Goal: Information Seeking & Learning: Learn about a topic

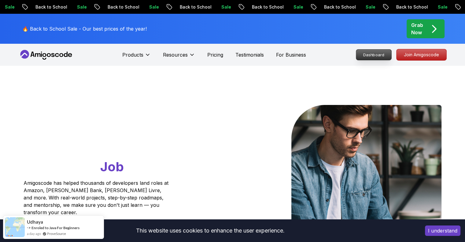
click at [375, 55] on p "Dashboard" at bounding box center [373, 55] width 35 height 10
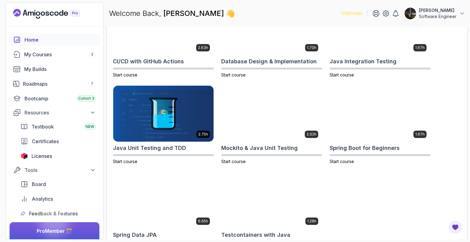
scroll to position [236, 0]
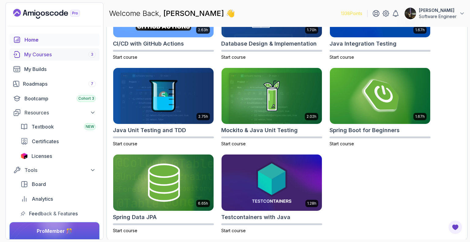
click at [53, 57] on div "My Courses 3" at bounding box center [60, 54] width 72 height 7
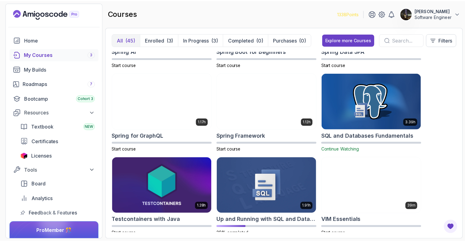
scroll to position [1084, 0]
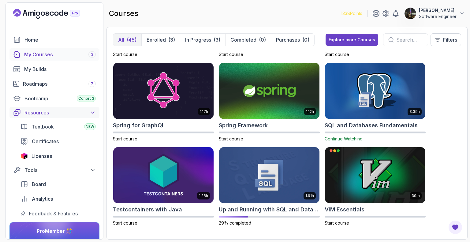
click at [44, 116] on button "Resources" at bounding box center [54, 112] width 90 height 11
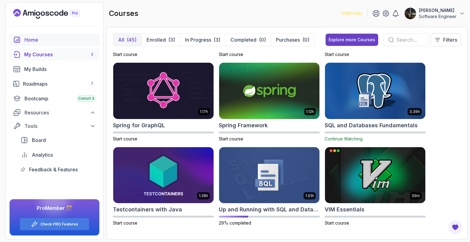
click at [44, 40] on div "Home" at bounding box center [59, 39] width 71 height 7
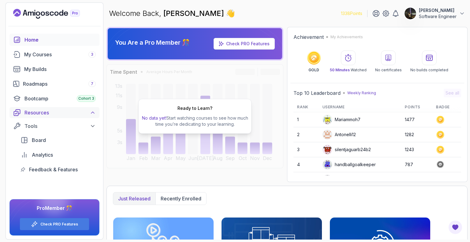
click at [86, 114] on div "Resources" at bounding box center [59, 112] width 71 height 7
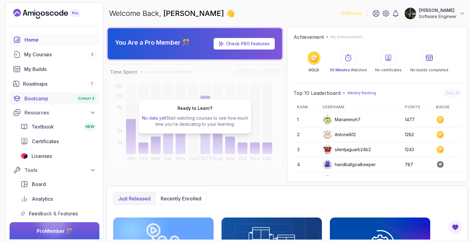
click at [58, 100] on div "Bootcamp Cohort 3" at bounding box center [59, 98] width 71 height 7
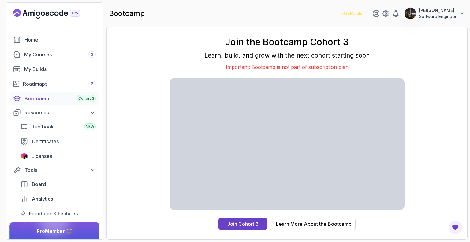
click at [44, 13] on icon "Landing page" at bounding box center [43, 14] width 4 height 4
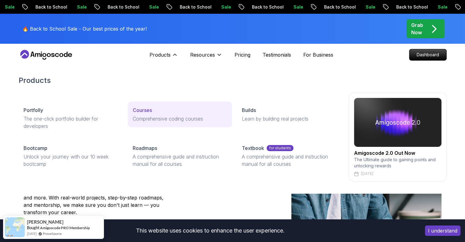
click at [170, 114] on link "Courses Comprehensive coding courses" at bounding box center [180, 115] width 104 height 26
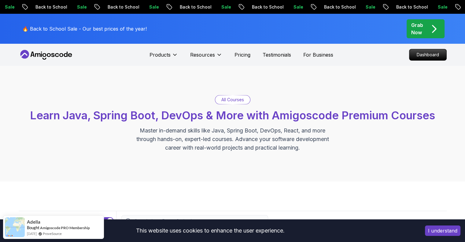
click at [236, 100] on p "All Courses" at bounding box center [232, 100] width 23 height 6
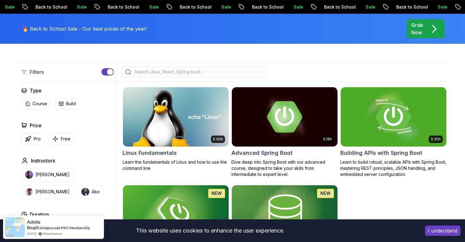
scroll to position [149, 0]
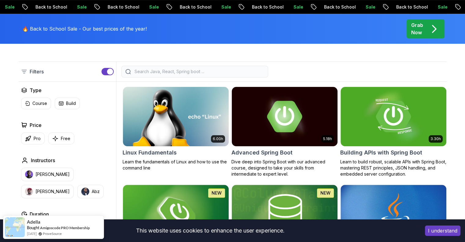
click at [226, 76] on div at bounding box center [194, 72] width 147 height 12
click at [223, 71] on input "search" at bounding box center [198, 71] width 131 height 6
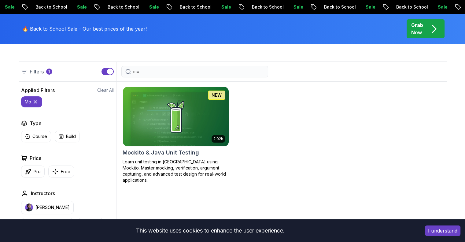
type input "m"
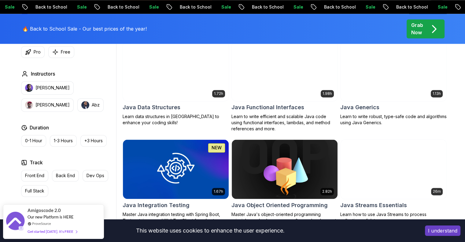
scroll to position [866, 0]
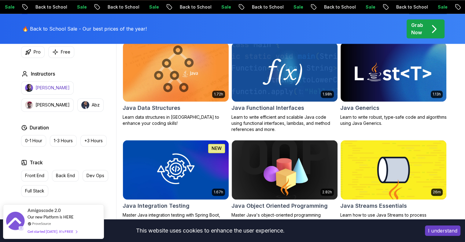
click at [50, 88] on p "[PERSON_NAME]" at bounding box center [52, 88] width 34 height 6
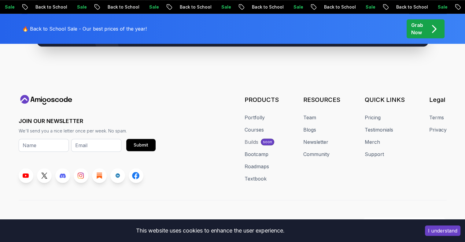
scroll to position [2830, 0]
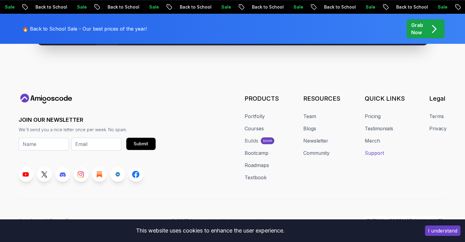
click at [374, 149] on link "Support" at bounding box center [374, 152] width 19 height 7
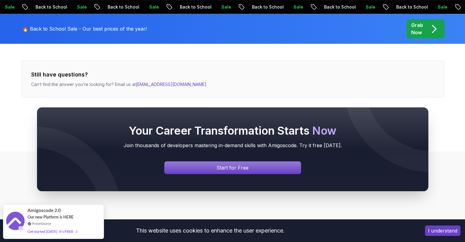
scroll to position [292, 0]
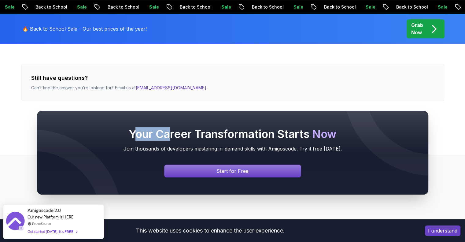
drag, startPoint x: 136, startPoint y: 87, endPoint x: 167, endPoint y: 85, distance: 31.2
click at [167, 85] on div "Your Career Transformation Starts Now Join thousands of developers mastering in…" at bounding box center [232, 152] width 465 height 142
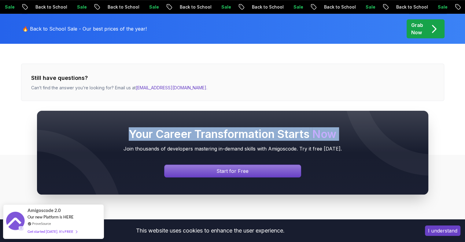
click at [167, 85] on div "Your Career Transformation Starts Now Join thousands of developers mastering in…" at bounding box center [232, 152] width 465 height 142
click at [169, 88] on div "Your Career Transformation Starts Now Join thousands of developers mastering in…" at bounding box center [232, 152] width 465 height 142
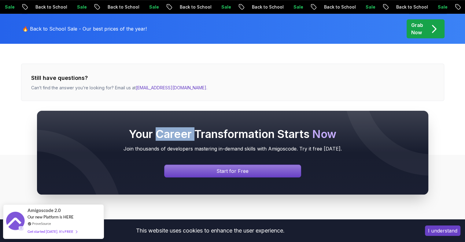
click at [169, 88] on div "Your Career Transformation Starts Now Join thousands of developers mastering in…" at bounding box center [232, 152] width 465 height 142
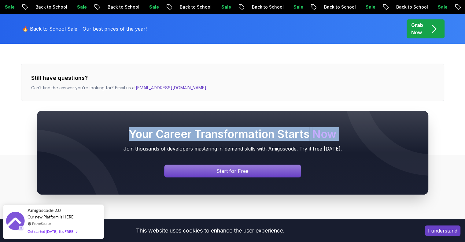
click at [169, 88] on div "Your Career Transformation Starts Now Join thousands of developers mastering in…" at bounding box center [232, 152] width 465 height 142
